Goal: Task Accomplishment & Management: Complete application form

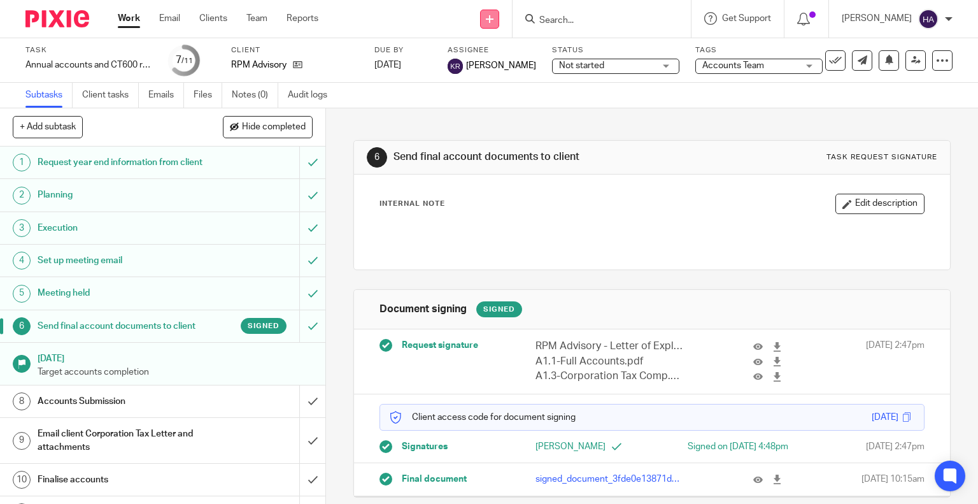
scroll to position [17, 0]
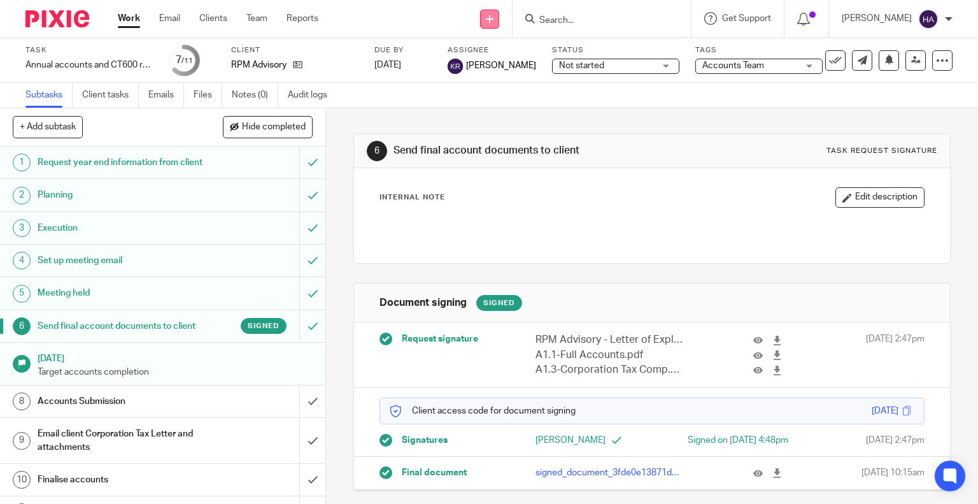
click at [496, 22] on link at bounding box center [489, 19] width 19 height 19
click at [495, 22] on link at bounding box center [489, 19] width 19 height 19
click at [484, 94] on link "Add client" at bounding box center [504, 97] width 89 height 18
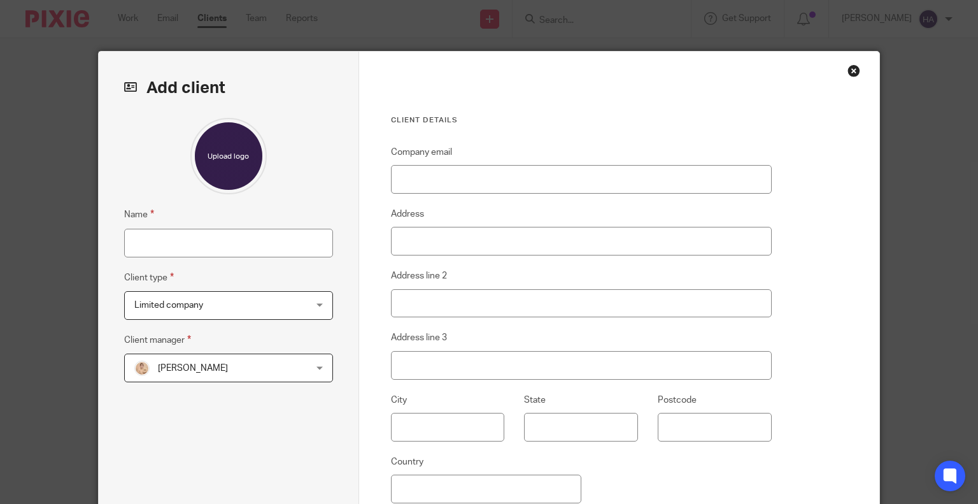
click at [179, 224] on fieldset "Name" at bounding box center [228, 232] width 209 height 50
click at [178, 241] on input "Name" at bounding box center [228, 243] width 209 height 29
paste input "REDESIGN GROUP INTERNATIONAL LTD"
type input "REDESIGN GROUP INTERNATIONAL LTD"
click at [232, 217] on fieldset "Name REDESIGN GROUP INTERNATIONAL LTD" at bounding box center [228, 232] width 209 height 50
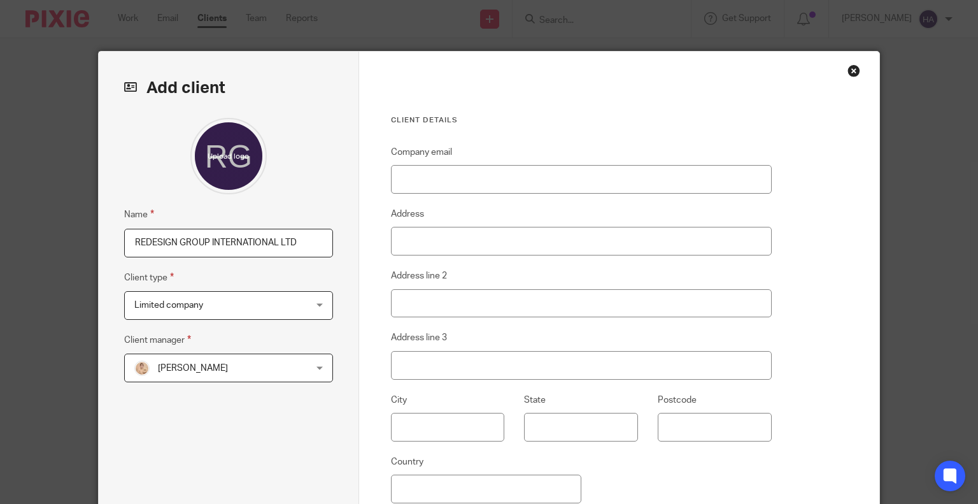
click at [224, 384] on div "Name REDESIGN GROUP INTERNATIONAL LTD Client type Limited company Limited compa…" at bounding box center [228, 301] width 209 height 367
click at [224, 377] on span "[PERSON_NAME]" at bounding box center [213, 367] width 159 height 27
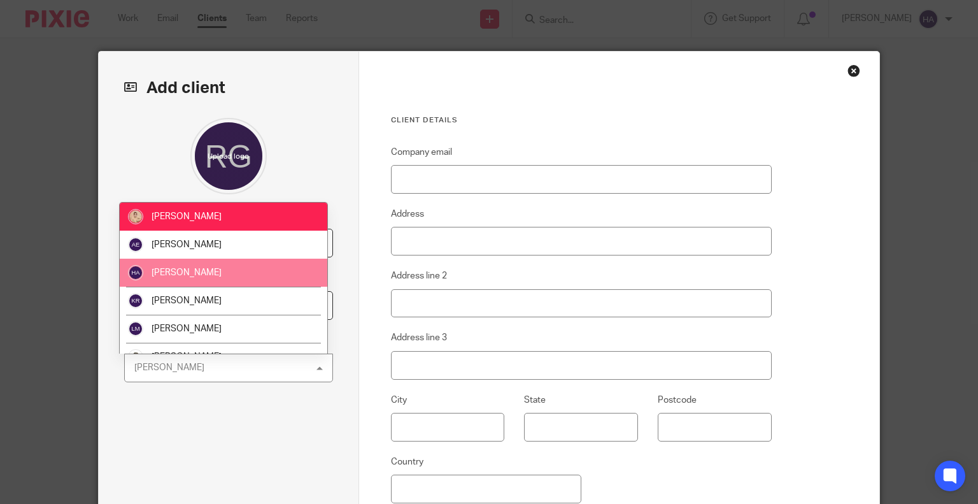
click at [225, 267] on li "[PERSON_NAME]" at bounding box center [224, 273] width 208 height 28
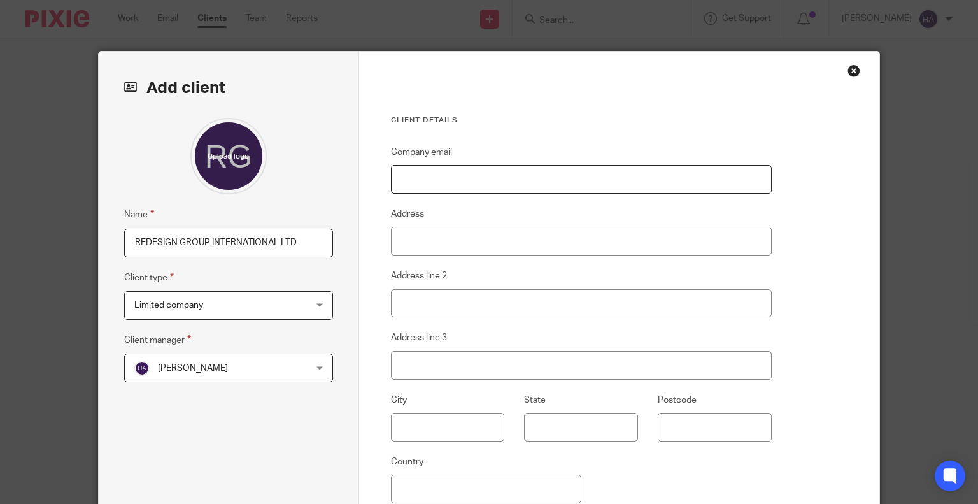
click at [490, 167] on input "Company email" at bounding box center [581, 179] width 381 height 29
click at [469, 132] on div "Client details Company email Address Address line 2 Address line 3 City State P…" at bounding box center [581, 331] width 381 height 432
click at [466, 181] on input "Company email" at bounding box center [581, 179] width 381 height 29
paste input "jo.pennycuick@redesigngroup.com"
type input "jo.pennycuick@redesigngroup.com"
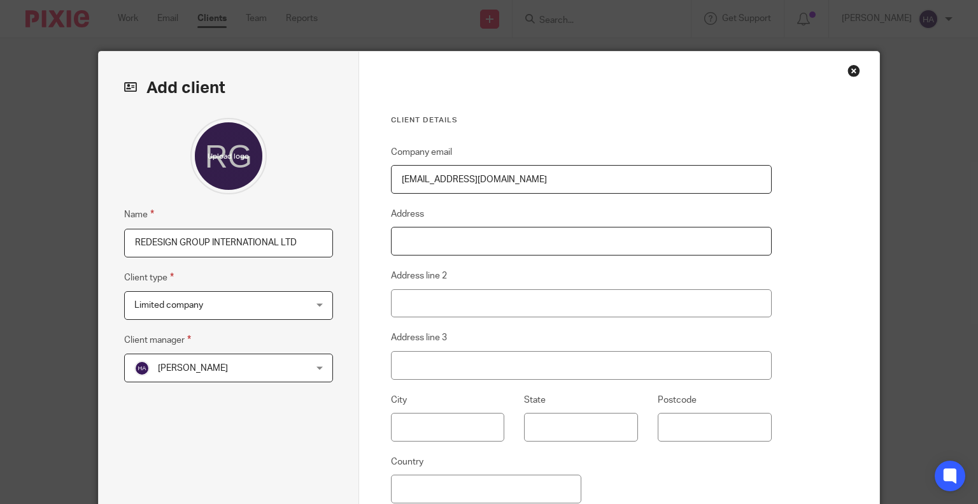
click at [418, 234] on input "Address" at bounding box center [581, 241] width 381 height 29
type input "Catalyst House"
type input "720 Centennial Ave"
type input "Elstree"
type input "Borehamwood"
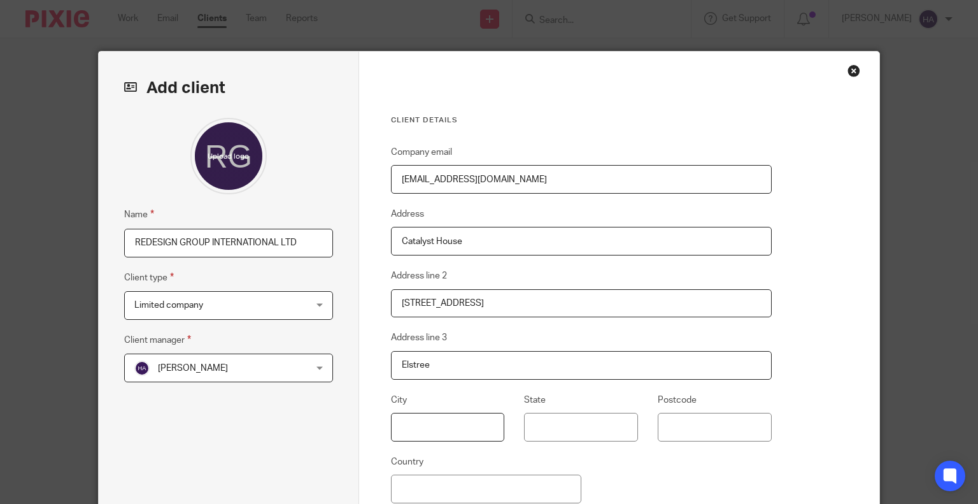
type input "WD6 3SY"
type input "United Kingdom"
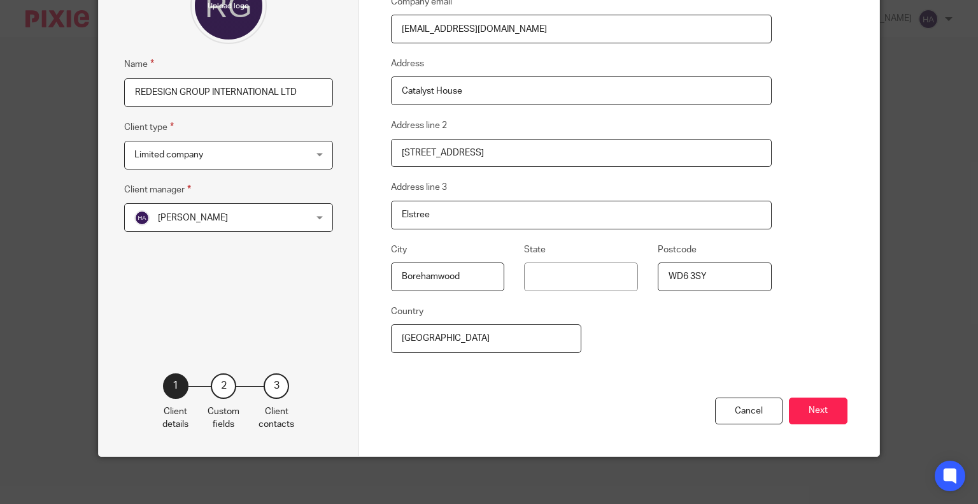
scroll to position [152, 0]
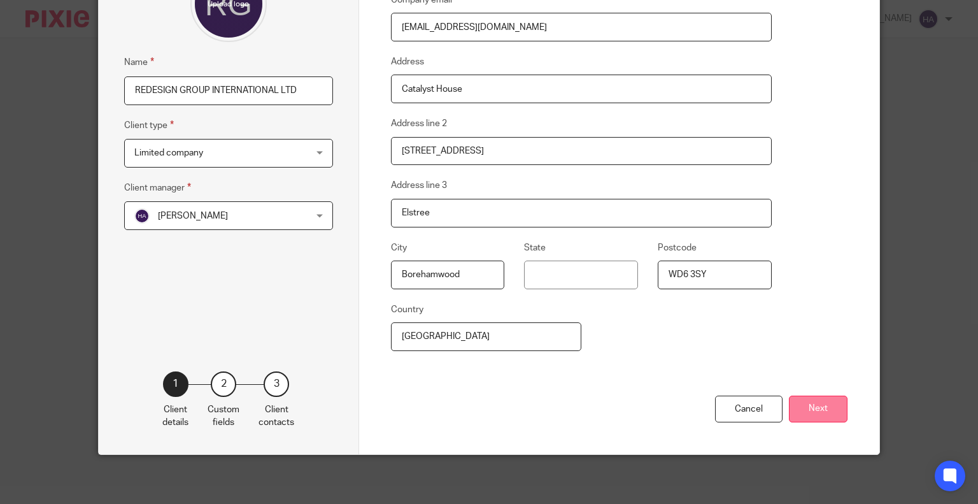
click at [805, 403] on button "Next" at bounding box center [818, 408] width 59 height 27
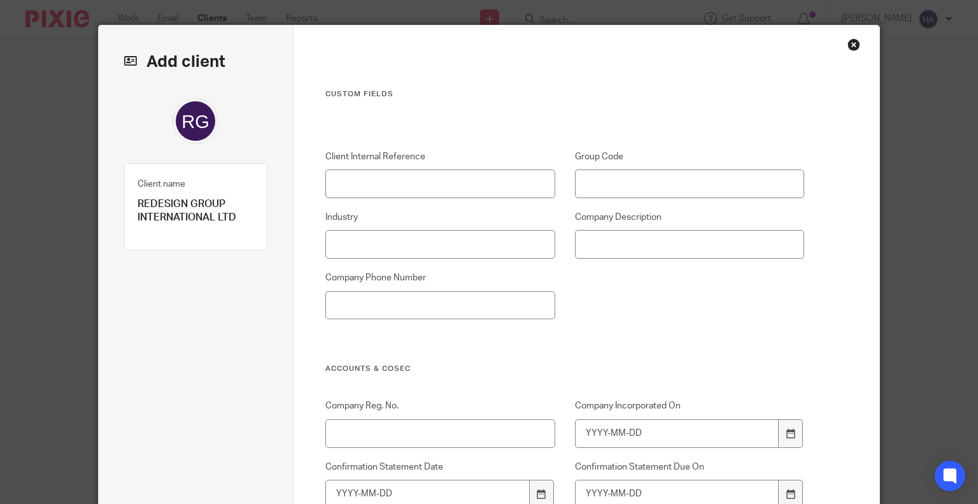
scroll to position [25, 0]
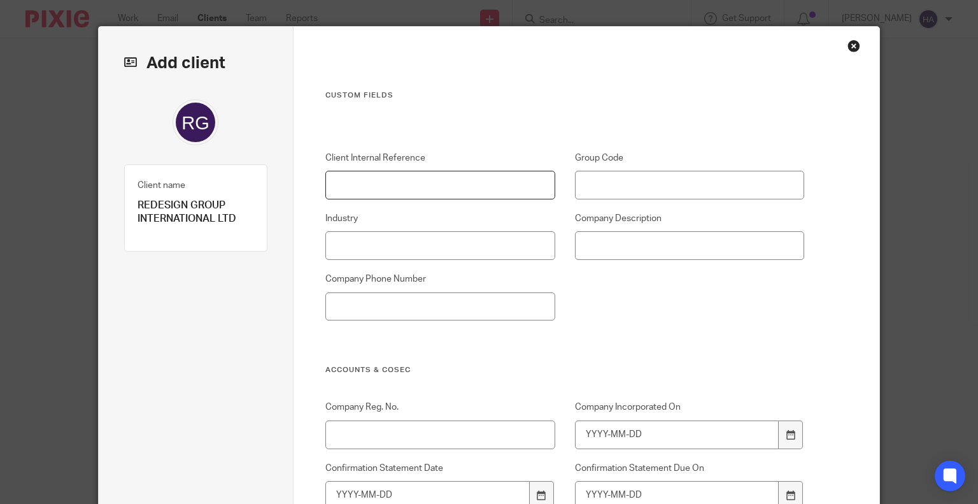
click at [389, 189] on input "Client Internal Reference" at bounding box center [439, 185] width 229 height 29
click at [670, 190] on input "Group Code" at bounding box center [689, 185] width 229 height 29
click at [449, 245] on input "Industry" at bounding box center [439, 245] width 229 height 29
drag, startPoint x: 680, startPoint y: 269, endPoint x: 505, endPoint y: 289, distance: 176.3
click at [680, 269] on div "Client Internal Reference Group Code Industry Company Description Company Phone…" at bounding box center [555, 258] width 499 height 213
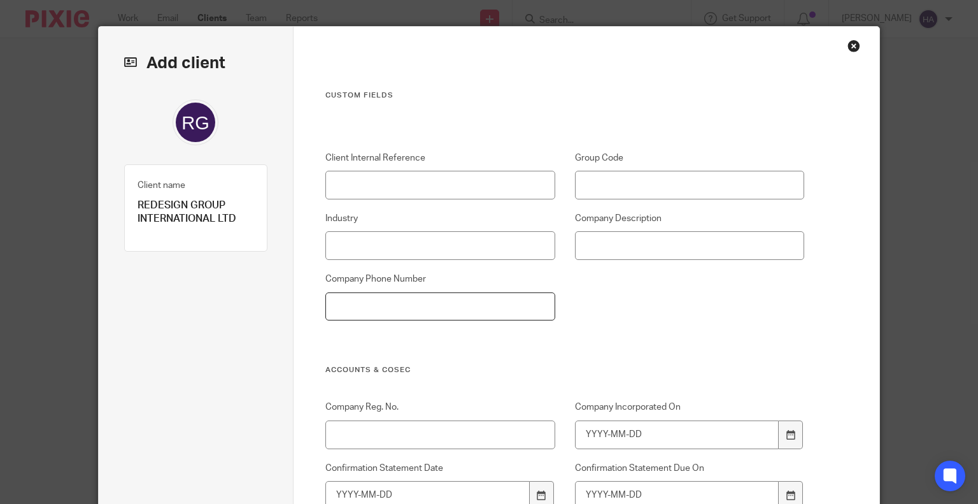
click at [463, 299] on input "Company Phone Number" at bounding box center [439, 306] width 229 height 29
paste input "+44 7554114674"
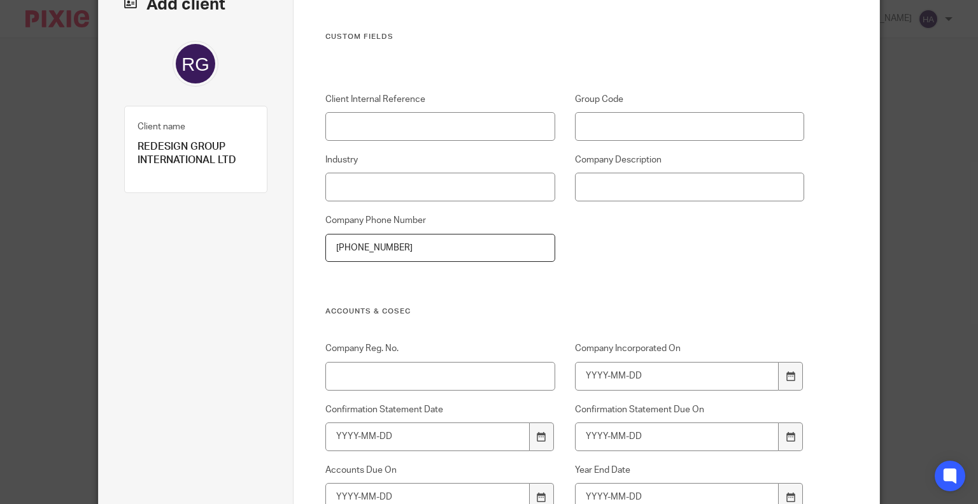
scroll to position [152, 0]
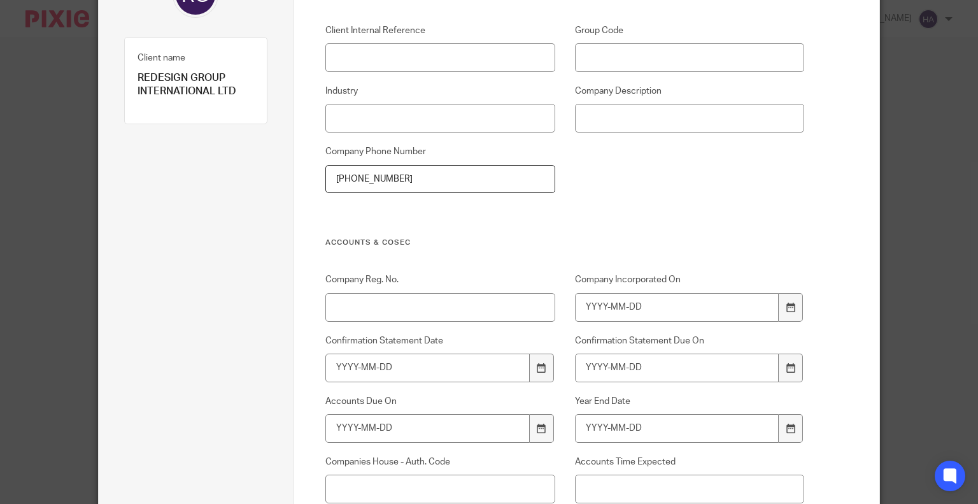
type input "+44 7554114674"
click at [410, 303] on input "Company Reg. No." at bounding box center [439, 307] width 229 height 29
paste input "16667194"
type input "16667194"
click at [592, 312] on input "Company Incorporated On" at bounding box center [677, 307] width 204 height 29
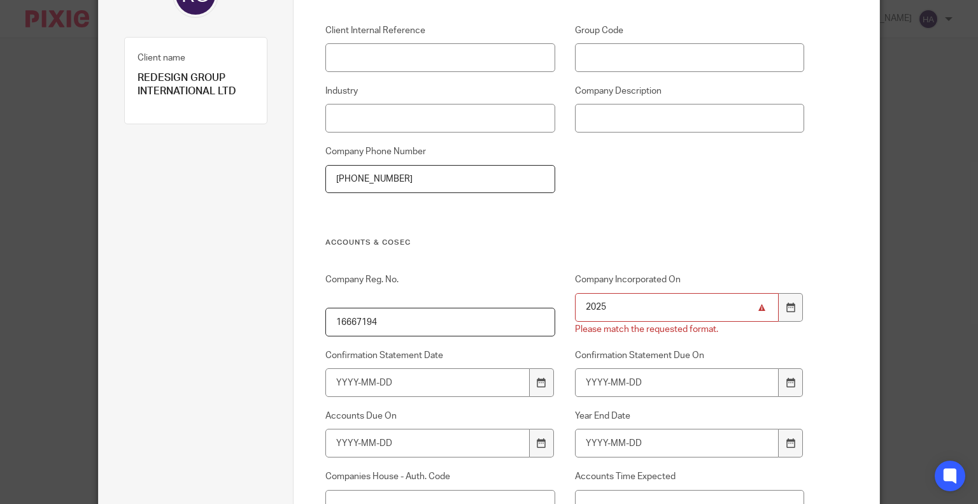
click at [623, 311] on input "2025" at bounding box center [677, 307] width 204 height 29
click at [786, 311] on icon at bounding box center [791, 308] width 10 height 10
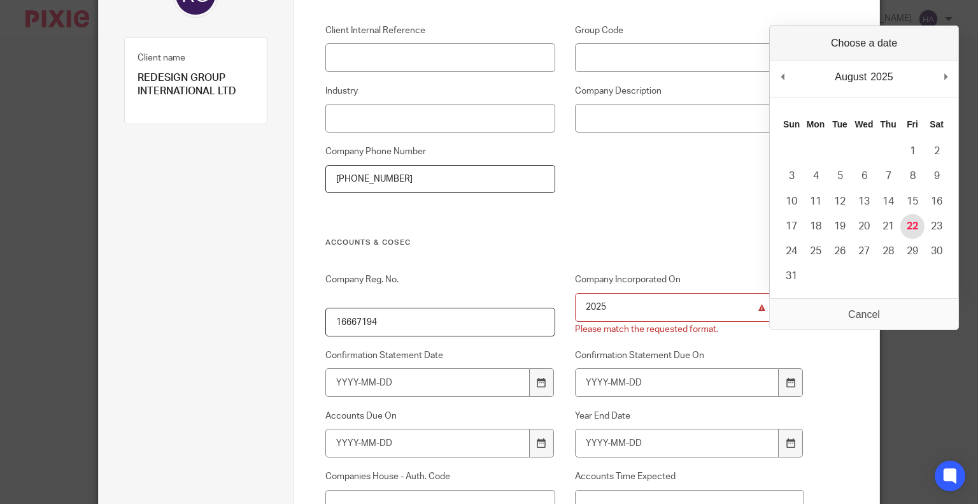
type input "2025-08-22"
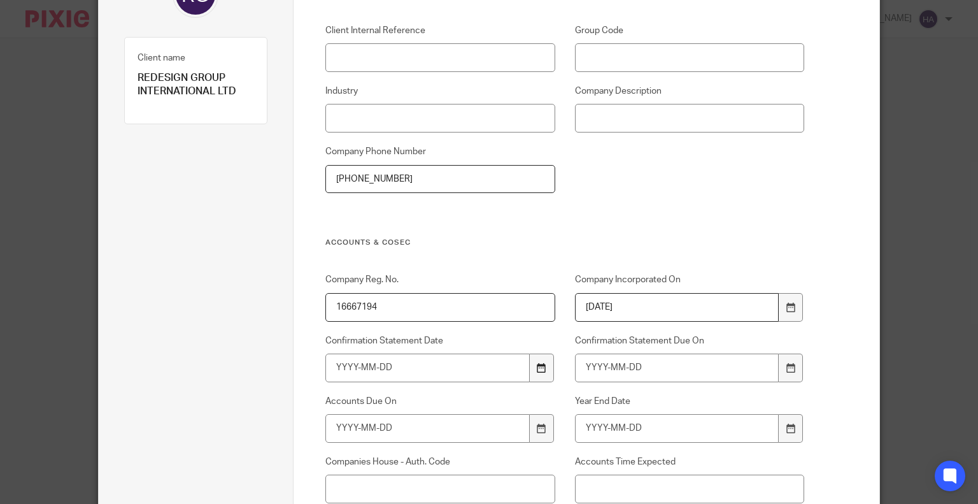
click at [530, 369] on div at bounding box center [542, 367] width 24 height 29
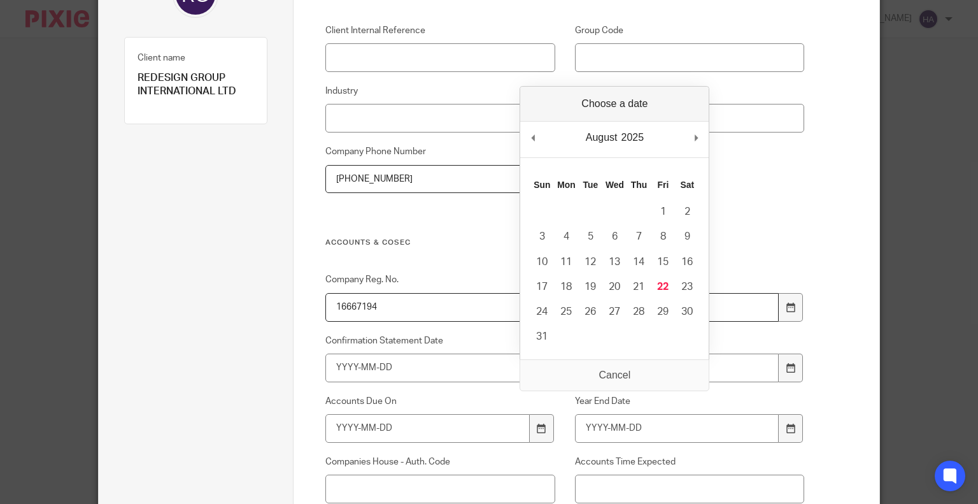
click at [635, 135] on div "2025 2015 2016 2017 2018 2019 2020 2021 2022 2023 2024 2025 2026 2027 2028 2029…" at bounding box center [633, 137] width 27 height 19
click at [693, 140] on div "August January February March April May June July August September October Nove…" at bounding box center [614, 140] width 189 height 36
type input "2026-08-21"
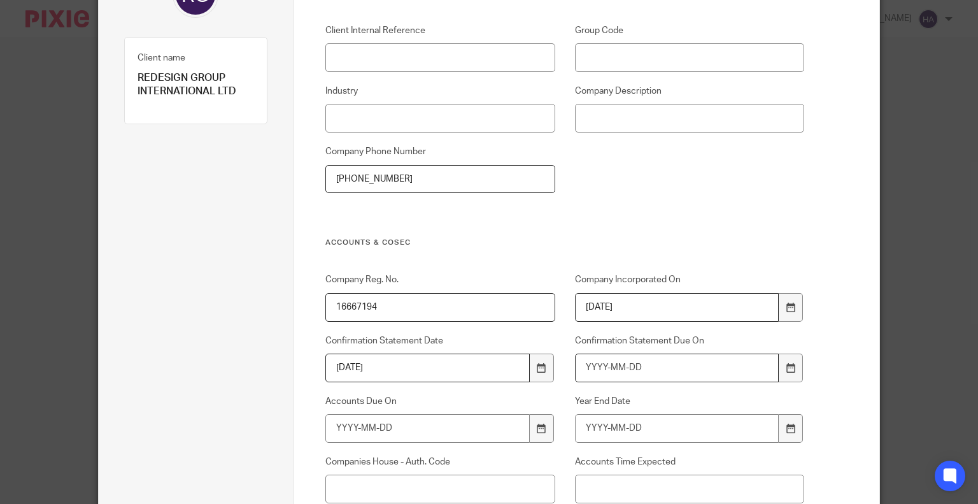
click at [652, 374] on input "Confirmation Statement Due On" at bounding box center [677, 367] width 204 height 29
type input "2026-09-04"
click at [367, 432] on input "Accounts Due On" at bounding box center [427, 428] width 204 height 29
type input "2027-05-22"
click at [618, 425] on input "Year End Date" at bounding box center [677, 428] width 204 height 29
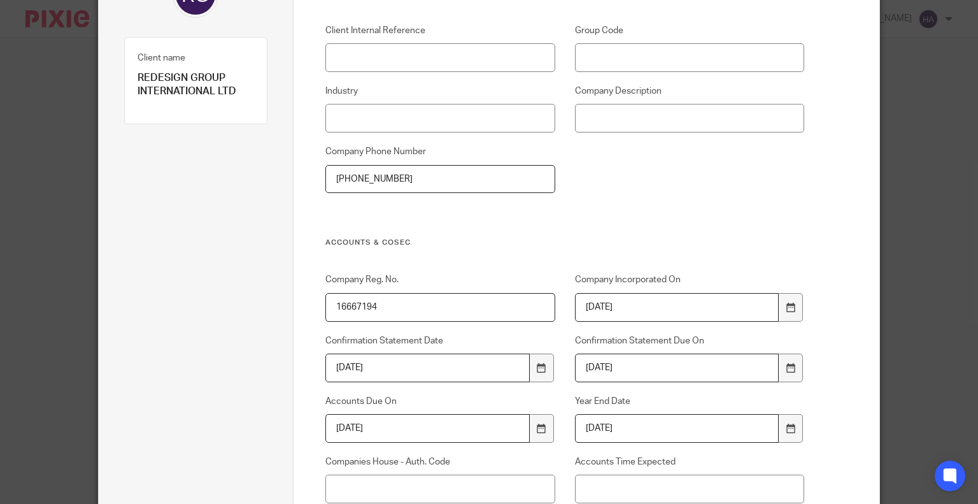
type input "2026-08-31"
click at [504, 458] on label "Companies House - Auth. Code" at bounding box center [439, 461] width 229 height 13
click at [504, 474] on input "Companies House - Auth. Code" at bounding box center [439, 488] width 229 height 29
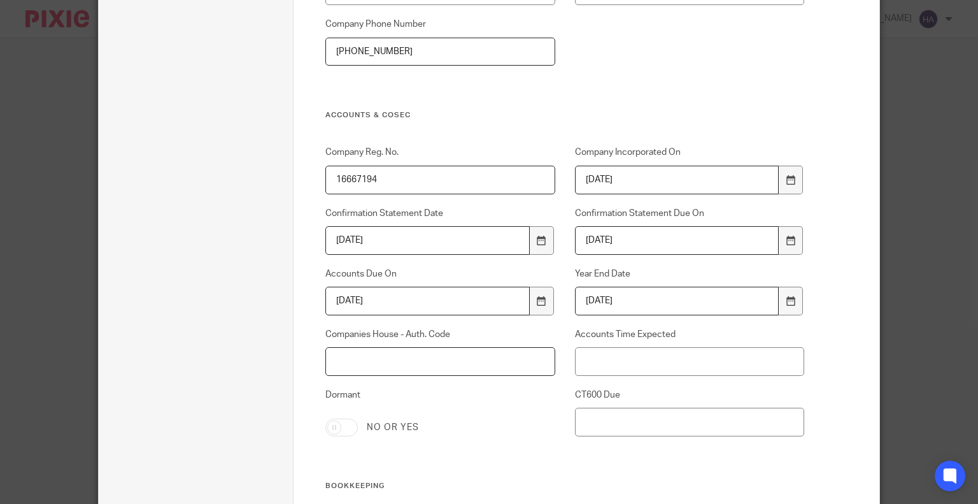
scroll to position [343, 0]
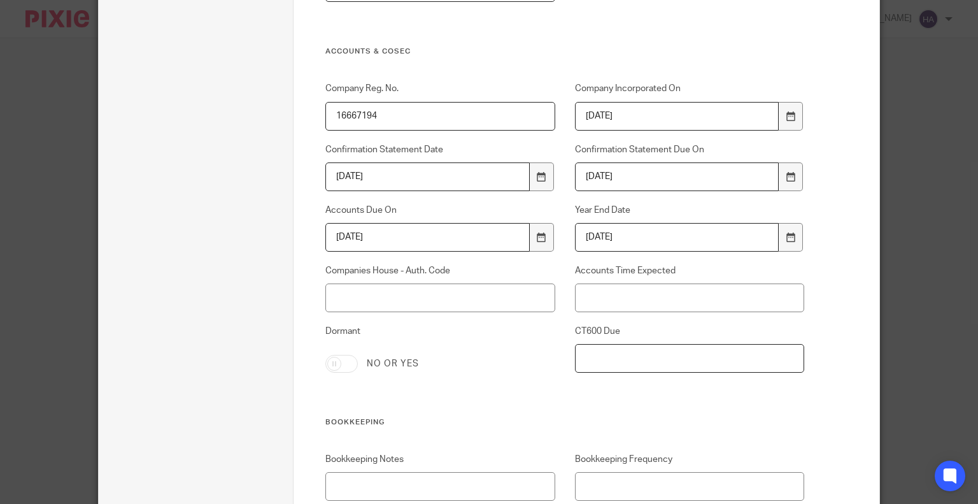
click at [613, 358] on input "CT600 Due" at bounding box center [689, 358] width 229 height 29
click at [608, 394] on div "Company Reg. No. 16667194 Company Incorporated On 2025-08-22 Confirmation State…" at bounding box center [555, 249] width 499 height 335
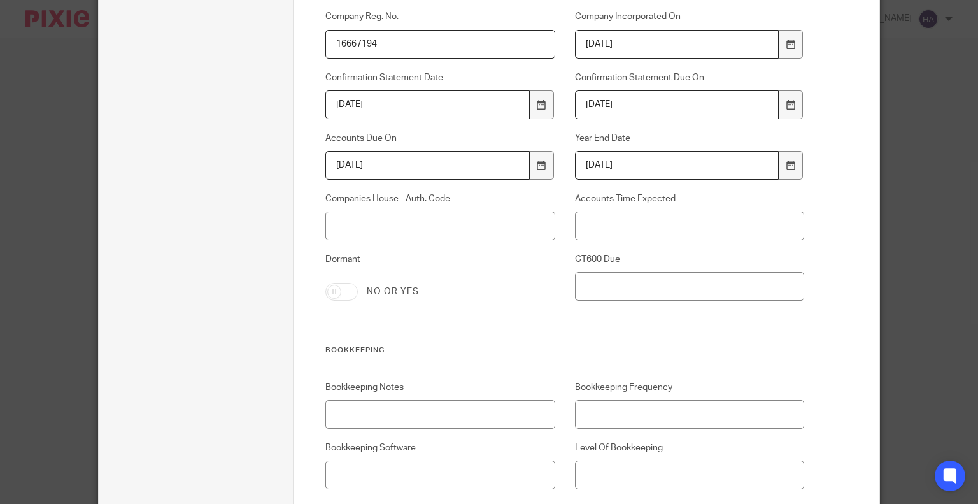
scroll to position [407, 0]
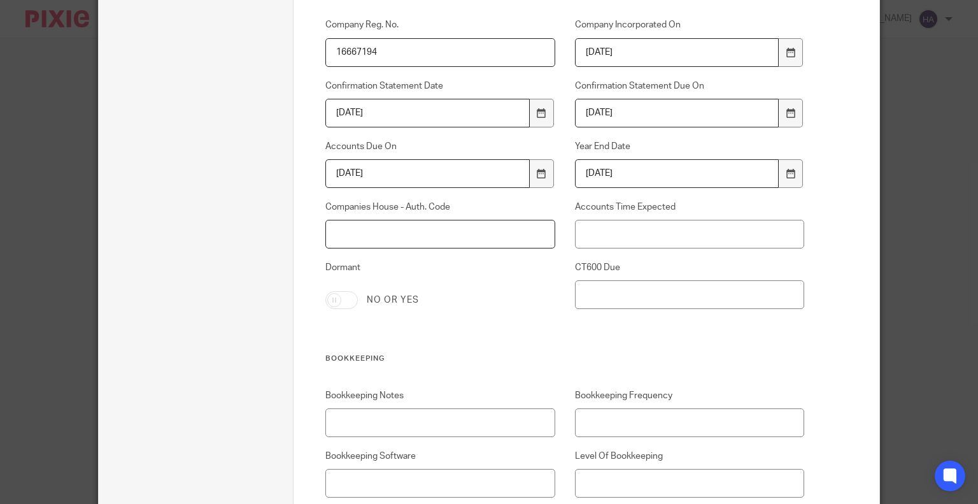
click at [371, 233] on input "Companies House - Auth. Code" at bounding box center [439, 234] width 229 height 29
paste input "XWGKPX."
type input "XWGKPX"
click at [473, 285] on div "Dormant No or yes" at bounding box center [430, 285] width 249 height 48
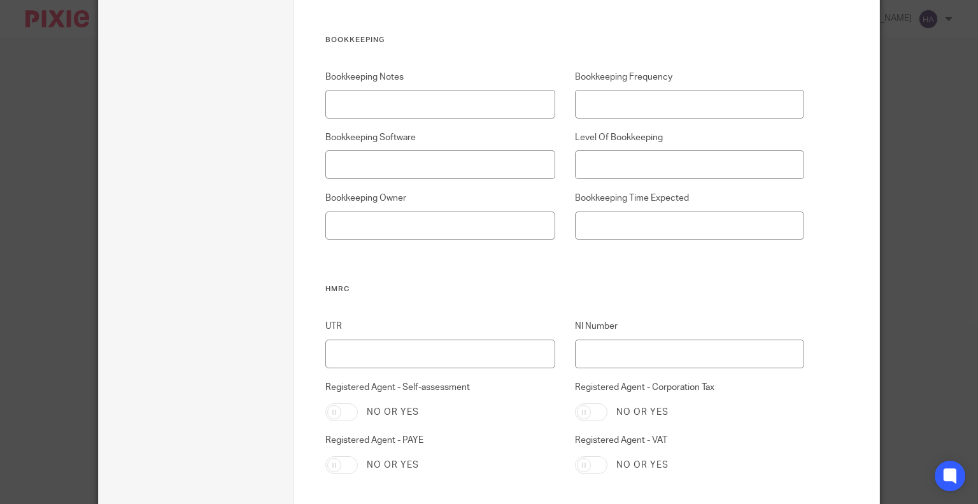
scroll to position [789, 0]
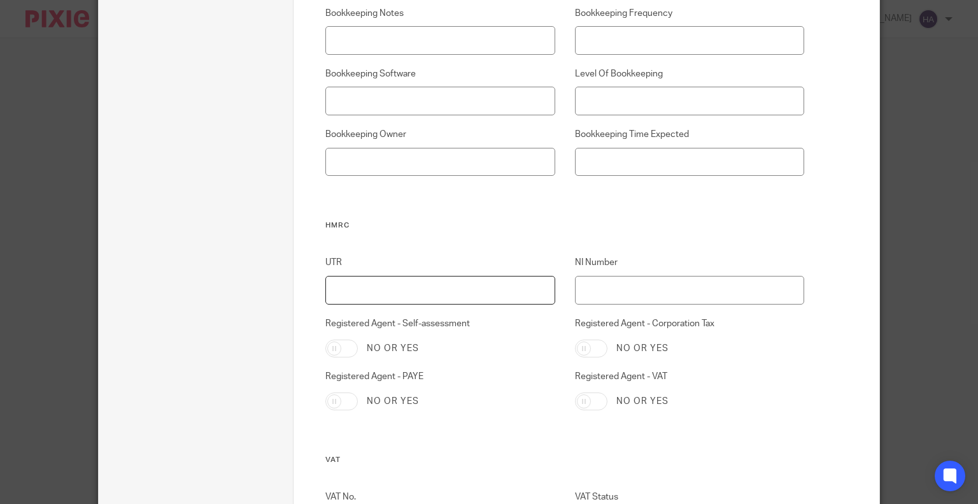
click at [475, 300] on input "UTR" at bounding box center [439, 290] width 229 height 29
drag, startPoint x: 609, startPoint y: 301, endPoint x: 568, endPoint y: 300, distance: 41.4
click at [611, 301] on input "NI Number" at bounding box center [689, 290] width 229 height 29
click at [409, 299] on input "UTR" at bounding box center [439, 290] width 229 height 29
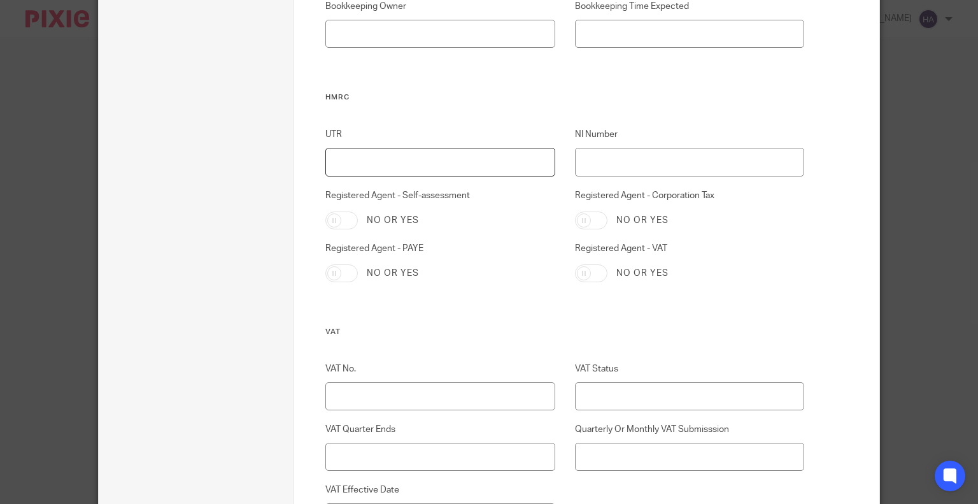
scroll to position [980, 0]
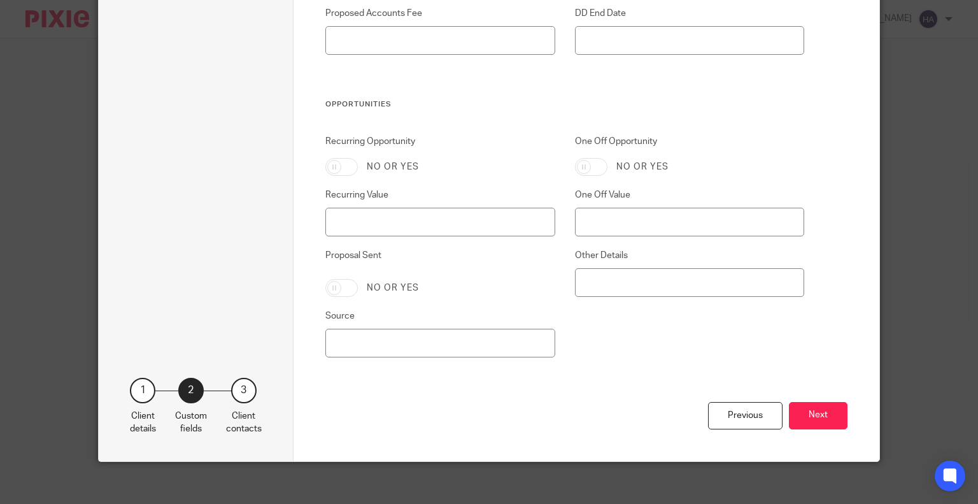
scroll to position [2551, 0]
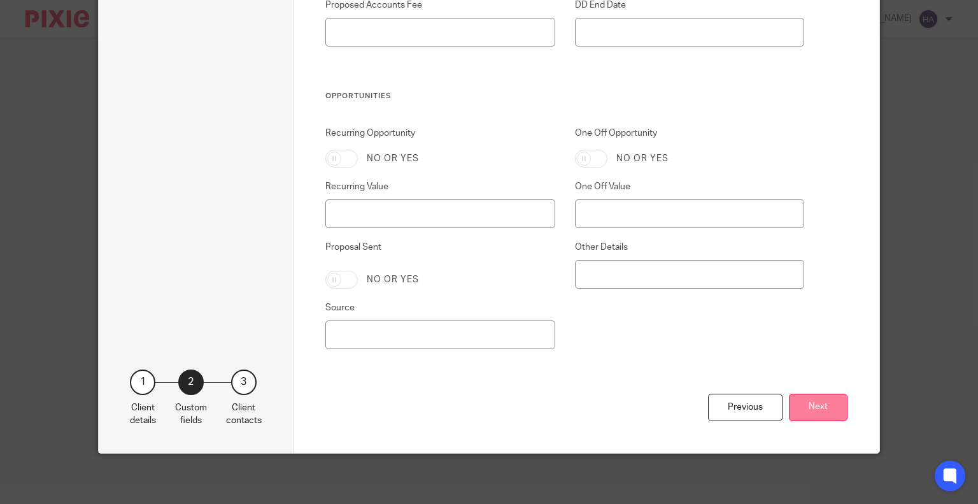
click at [825, 415] on button "Next" at bounding box center [818, 407] width 59 height 27
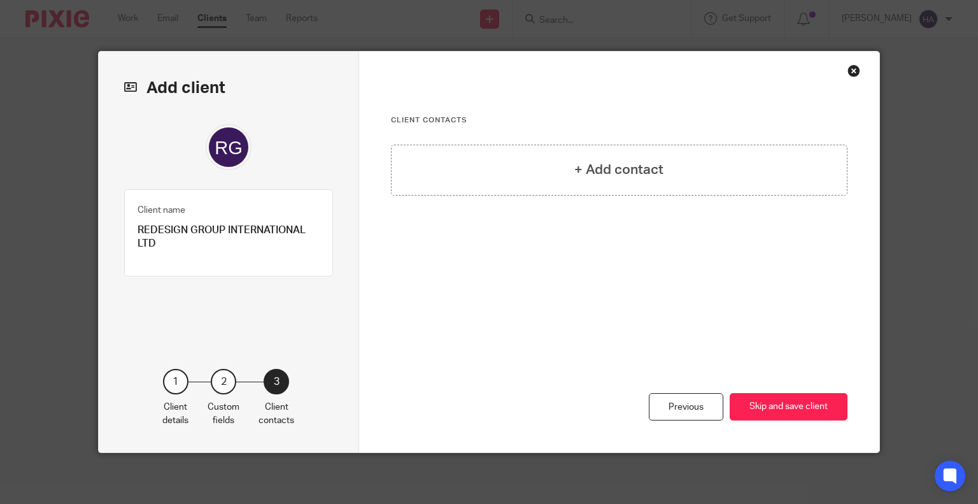
scroll to position [0, 0]
click at [570, 183] on div "+ Add contact" at bounding box center [619, 170] width 457 height 51
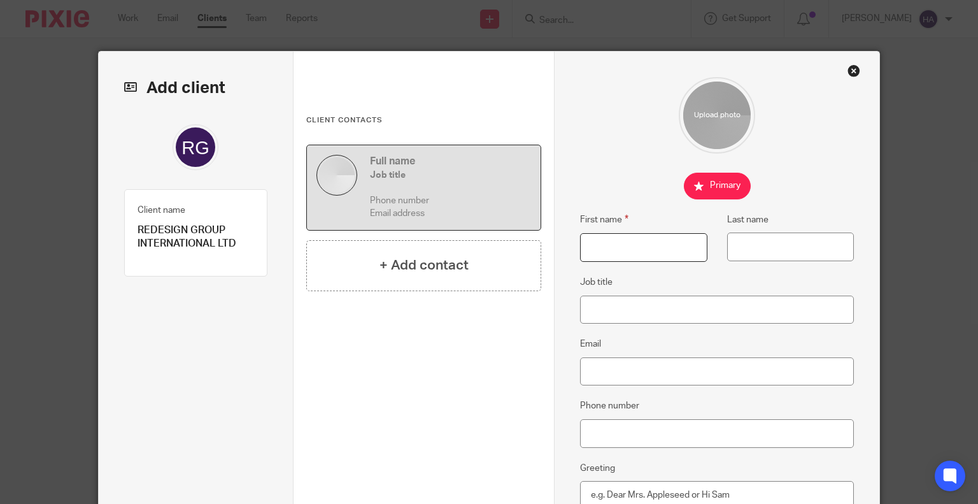
click at [671, 249] on input "First name" at bounding box center [643, 247] width 127 height 29
type input "Jo"
paste input "PENNYCUICK"
click at [739, 244] on input "PENNYCUICK" at bounding box center [790, 246] width 127 height 29
type input "Pennycuick"
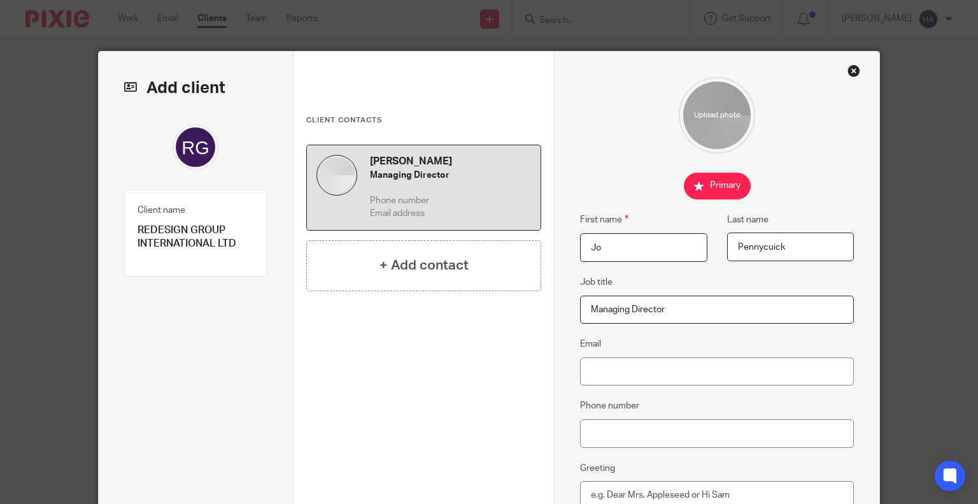
type input "Managing Director"
paste input "jo.pennycuick@gmail.com"
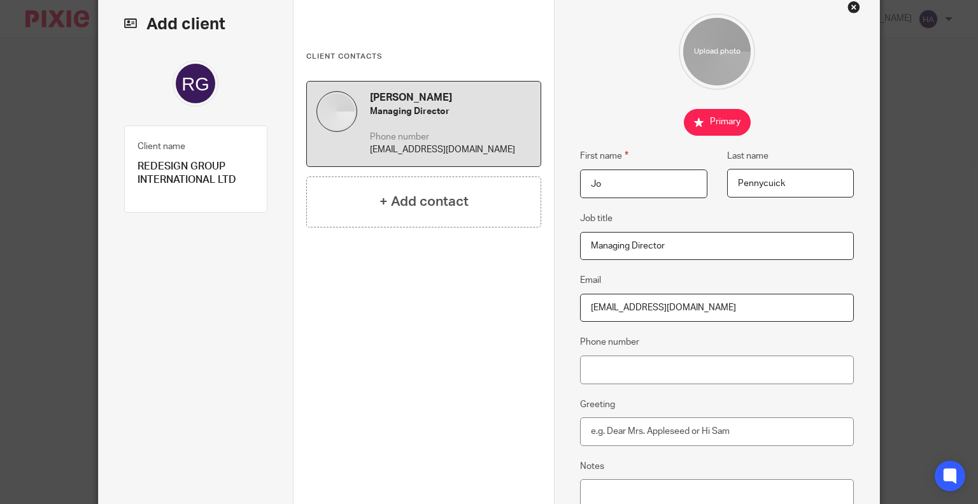
type input "jo.pennycuick@gmail.com"
drag, startPoint x: 609, startPoint y: 344, endPoint x: 615, endPoint y: 355, distance: 12.6
click at [609, 345] on label "Phone number" at bounding box center [609, 342] width 59 height 13
click at [609, 355] on input "Phone number" at bounding box center [717, 369] width 274 height 29
click at [615, 355] on input "Phone number" at bounding box center [717, 369] width 274 height 29
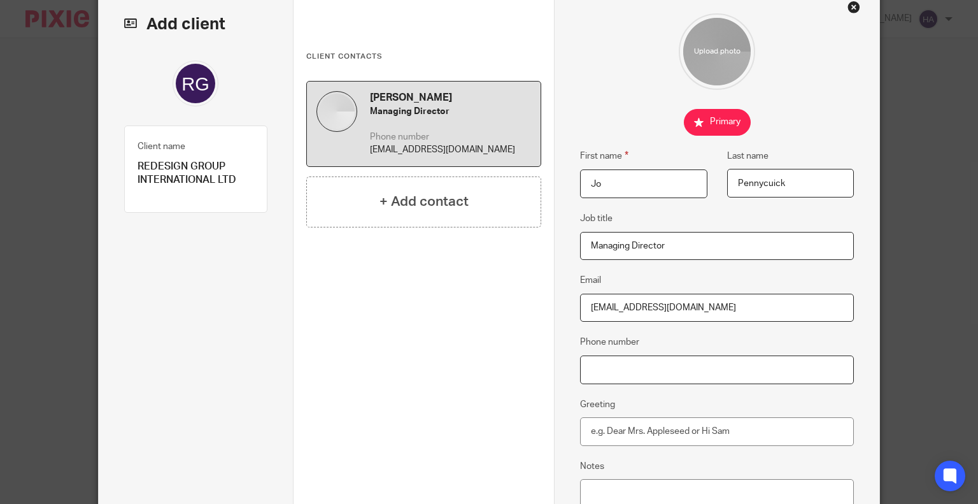
paste input "+44 7554114674"
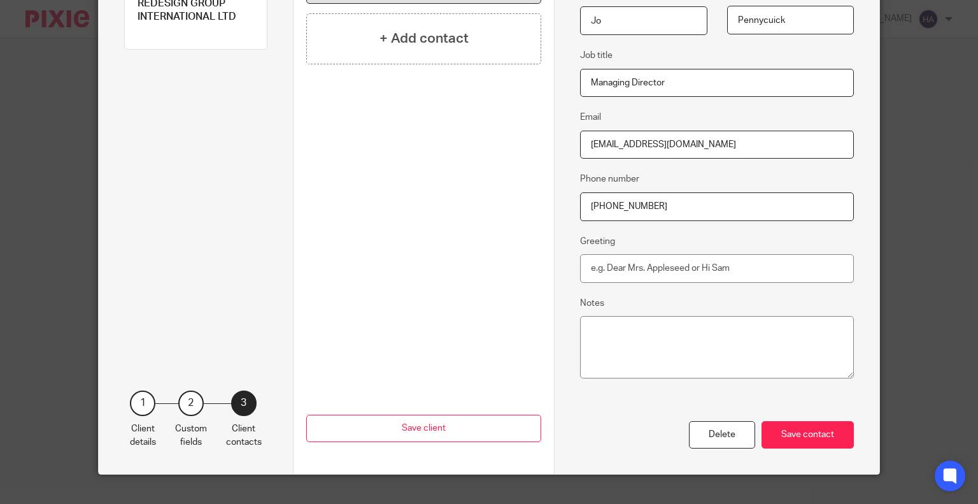
scroll to position [246, 0]
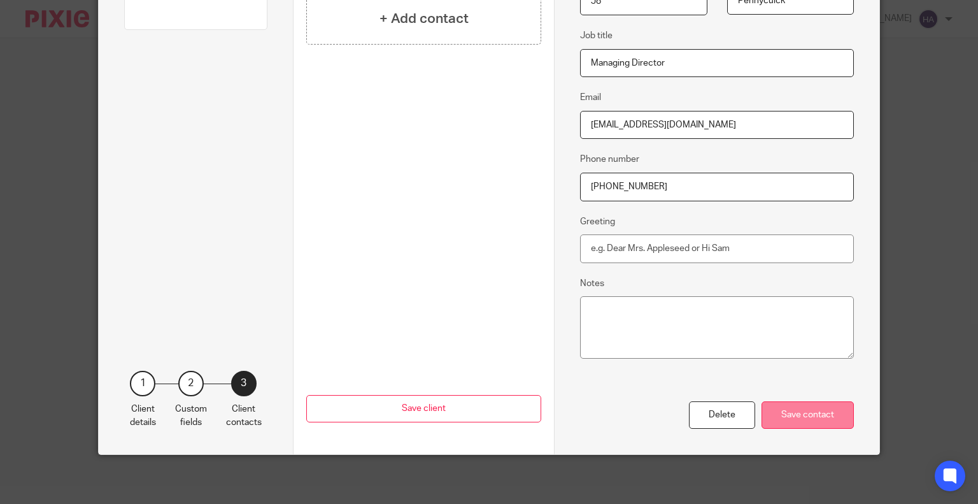
type input "+44 7554114674"
click at [781, 403] on div "Save contact" at bounding box center [808, 414] width 92 height 27
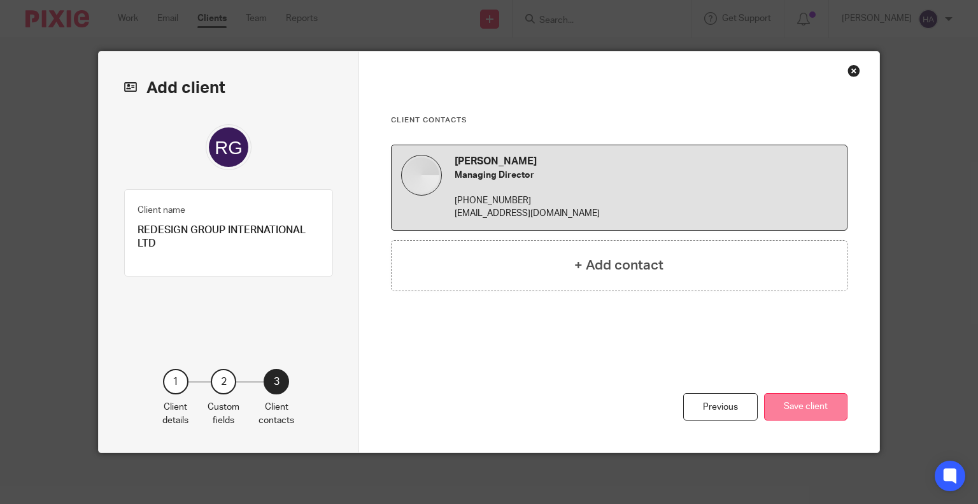
click at [793, 411] on button "Save client" at bounding box center [805, 406] width 83 height 27
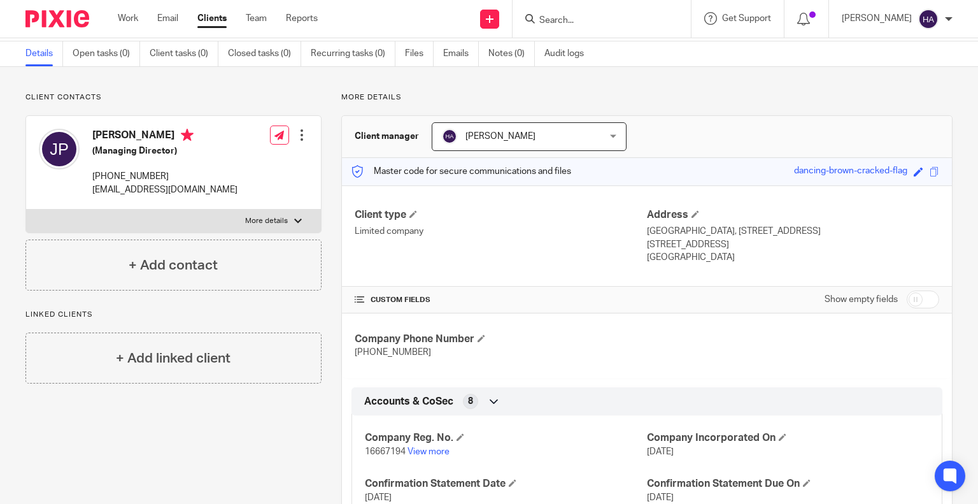
scroll to position [32, 0]
